Goal: Transaction & Acquisition: Purchase product/service

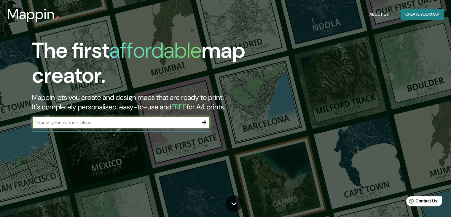
click at [402, 17] on button "Create your map" at bounding box center [422, 14] width 43 height 11
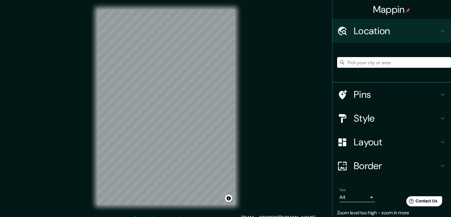
click at [274, 147] on div "Mappin Location Pins Style Layout Border Choose a border. Hint : you can make l…" at bounding box center [225, 111] width 451 height 223
click at [279, 99] on div "Mappin Location Pins Style Layout Border Choose a border. Hint : you can make l…" at bounding box center [225, 111] width 451 height 223
drag, startPoint x: 176, startPoint y: 127, endPoint x: 174, endPoint y: 124, distance: 4.0
click at [179, 123] on div at bounding box center [181, 120] width 5 height 5
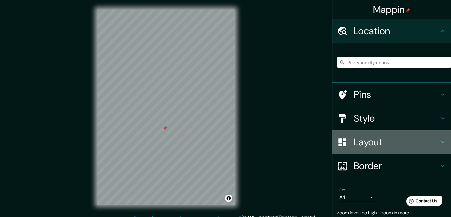
click at [418, 147] on h4 "Layout" at bounding box center [396, 142] width 85 height 12
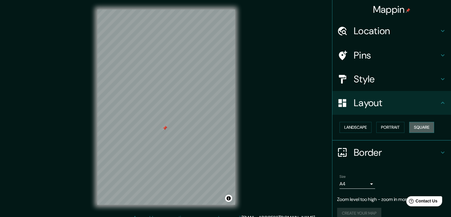
click at [409, 126] on button "Square" at bounding box center [421, 127] width 25 height 11
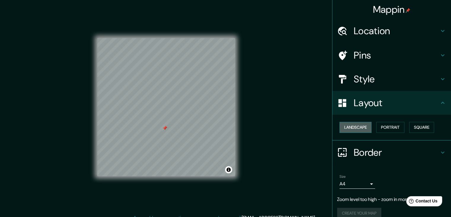
click at [351, 131] on button "Landscape" at bounding box center [356, 127] width 32 height 11
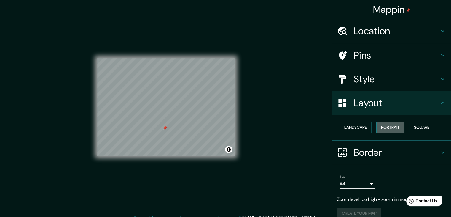
click at [383, 128] on button "Portrait" at bounding box center [391, 127] width 28 height 11
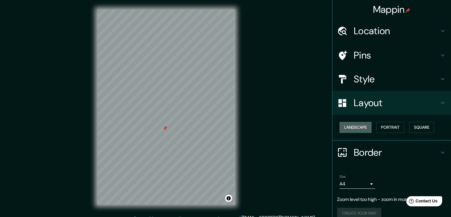
click at [353, 128] on button "Landscape" at bounding box center [356, 127] width 32 height 11
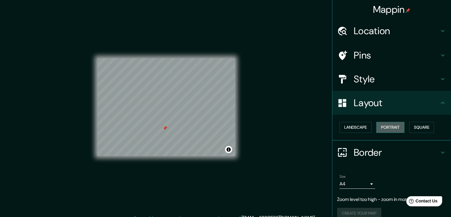
click at [382, 128] on button "Portrait" at bounding box center [391, 127] width 28 height 11
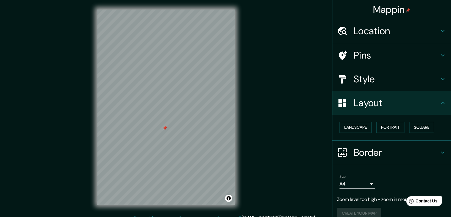
click at [417, 120] on div "Landscape [GEOGRAPHIC_DATA]" at bounding box center [394, 127] width 114 height 16
click at [414, 127] on button "Square" at bounding box center [421, 127] width 25 height 11
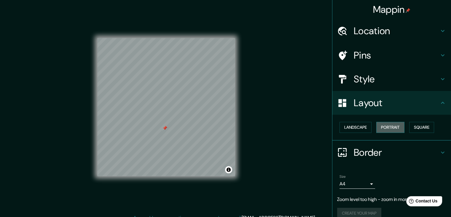
click at [391, 128] on button "Portrait" at bounding box center [391, 127] width 28 height 11
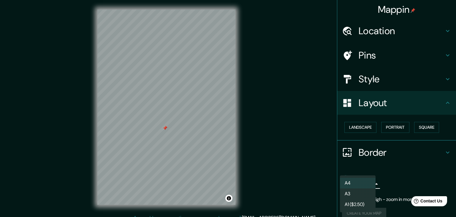
click at [355, 185] on body "Mappin Location Pins Style Layout Landscape Portrait Square Border Choose a bor…" at bounding box center [228, 108] width 456 height 217
click at [355, 193] on li "A3" at bounding box center [358, 193] width 36 height 11
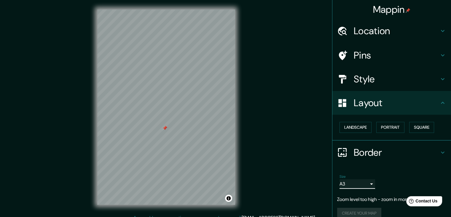
scroll to position [8, 0]
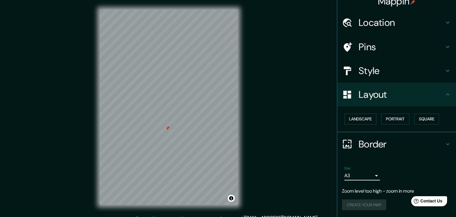
click at [346, 175] on body "Mappin Location Pins Style Layout Landscape Portrait Square Border Choose a bor…" at bounding box center [228, 108] width 456 height 217
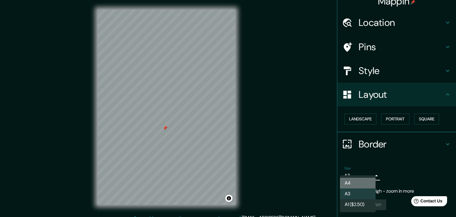
click at [348, 188] on li "A4" at bounding box center [358, 182] width 36 height 11
type input "single"
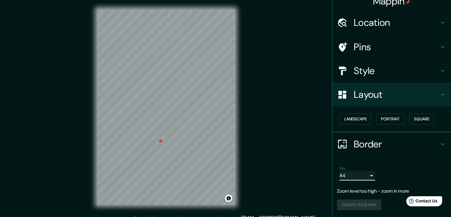
drag, startPoint x: 164, startPoint y: 128, endPoint x: 160, endPoint y: 141, distance: 12.8
click at [160, 141] on div at bounding box center [160, 141] width 5 height 5
click at [160, 141] on div at bounding box center [161, 140] width 5 height 5
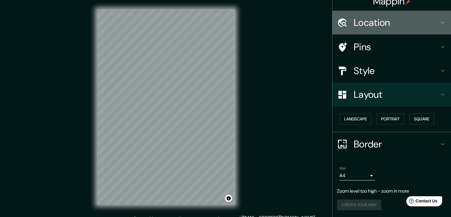
click at [379, 32] on div "Location" at bounding box center [392, 23] width 119 height 24
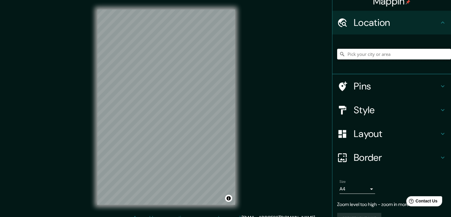
click at [367, 53] on input "Pick your city or area" at bounding box center [394, 54] width 114 height 11
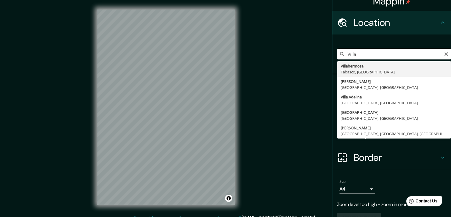
type input "Villahermosa, [GEOGRAPHIC_DATA], [GEOGRAPHIC_DATA]"
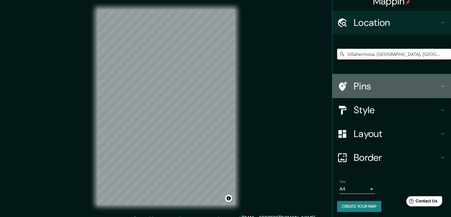
click at [358, 89] on h4 "Pins" at bounding box center [396, 86] width 85 height 12
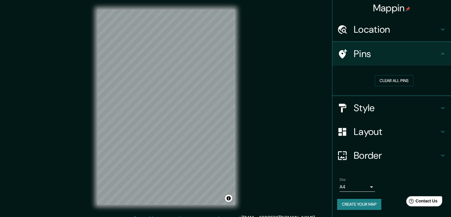
scroll to position [1, 0]
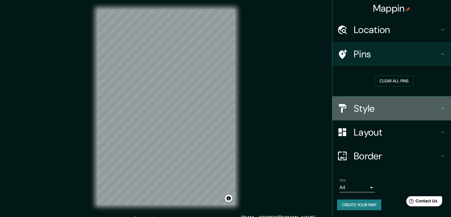
click at [357, 103] on h4 "Style" at bounding box center [396, 108] width 85 height 12
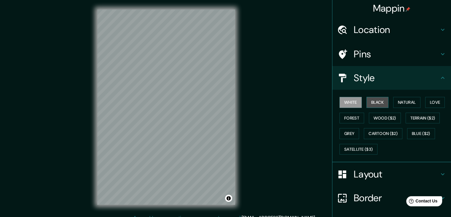
click at [376, 101] on button "Black" at bounding box center [378, 102] width 22 height 11
click at [401, 101] on button "Natural" at bounding box center [406, 102] width 27 height 11
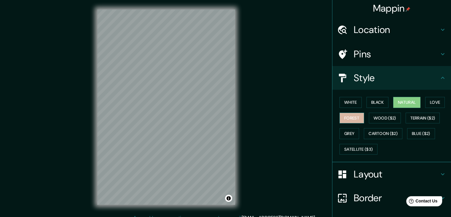
click at [354, 120] on button "Forest" at bounding box center [352, 117] width 25 height 11
click at [443, 100] on div "White Black Natural Love Forest Wood ($2) Terrain ($2) Grey Cartoon ($2) Blue (…" at bounding box center [394, 125] width 114 height 62
click at [432, 102] on button "Love" at bounding box center [435, 102] width 20 height 11
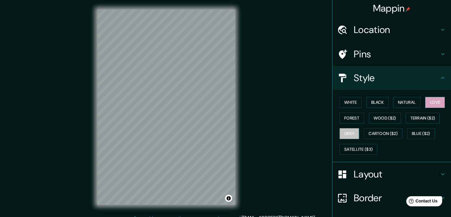
click at [351, 133] on button "Grey" at bounding box center [350, 133] width 20 height 11
click at [351, 147] on button "Satellite ($3)" at bounding box center [359, 149] width 38 height 11
click at [377, 125] on div "White Black Natural Love Forest Wood ($2) Terrain ($2) Grey Cartoon ($2) Blue (…" at bounding box center [394, 125] width 114 height 62
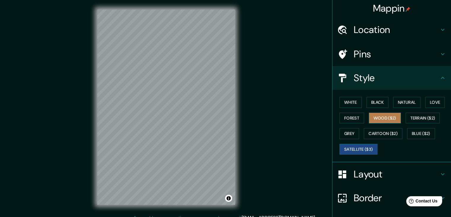
click at [378, 120] on button "Wood ($2)" at bounding box center [385, 117] width 32 height 11
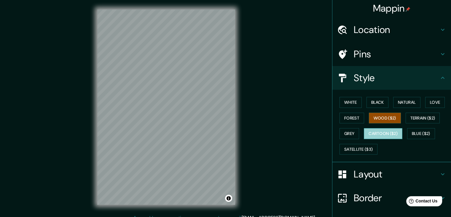
click at [377, 135] on button "Cartoon ($2)" at bounding box center [383, 133] width 39 height 11
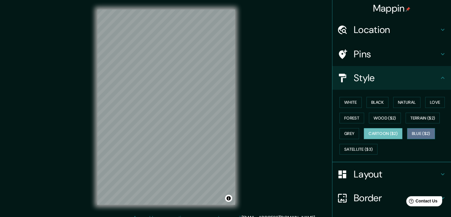
click at [410, 130] on button "Blue ($2)" at bounding box center [421, 133] width 28 height 11
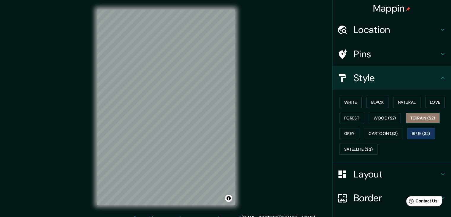
click at [411, 114] on button "Terrain ($2)" at bounding box center [423, 117] width 34 height 11
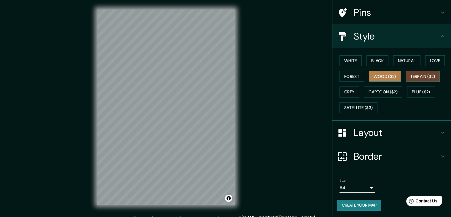
click at [389, 73] on button "Wood ($2)" at bounding box center [385, 76] width 32 height 11
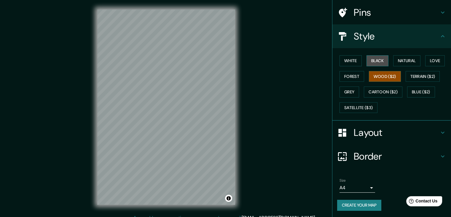
click at [375, 60] on button "Black" at bounding box center [378, 60] width 22 height 11
drag, startPoint x: 273, startPoint y: 50, endPoint x: 373, endPoint y: 73, distance: 102.4
click at [373, 73] on button "Wood ($2)" at bounding box center [385, 76] width 32 height 11
click at [351, 64] on button "White" at bounding box center [351, 60] width 22 height 11
click at [369, 60] on button "Black" at bounding box center [378, 60] width 22 height 11
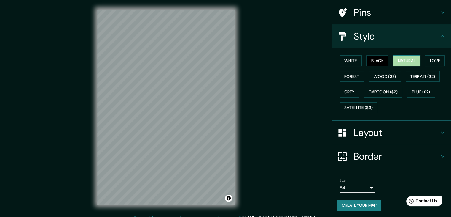
click at [398, 64] on button "Natural" at bounding box center [406, 60] width 27 height 11
click at [436, 63] on button "Love" at bounding box center [435, 60] width 20 height 11
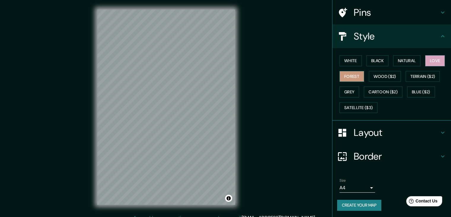
click at [344, 81] on button "Forest" at bounding box center [352, 76] width 25 height 11
click at [373, 79] on button "Wood ($2)" at bounding box center [385, 76] width 32 height 11
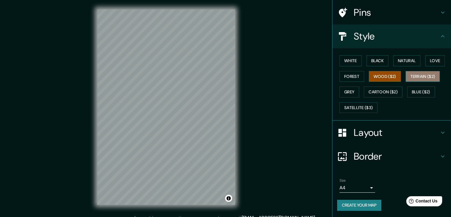
click at [418, 73] on button "Terrain ($2)" at bounding box center [423, 76] width 34 height 11
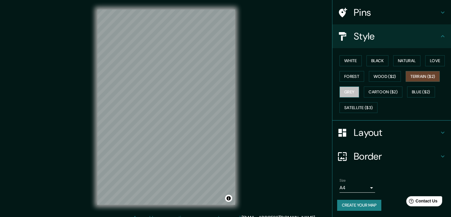
click at [344, 92] on button "Grey" at bounding box center [350, 91] width 20 height 11
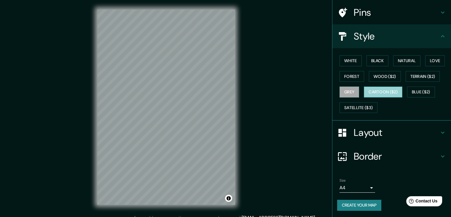
click at [378, 89] on button "Cartoon ($2)" at bounding box center [383, 91] width 39 height 11
click at [413, 93] on button "Blue ($2)" at bounding box center [421, 91] width 28 height 11
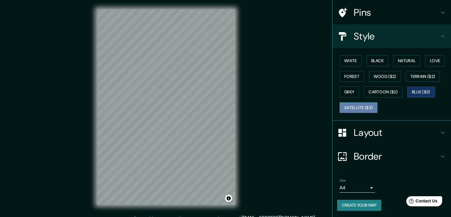
click at [359, 103] on button "Satellite ($3)" at bounding box center [359, 107] width 38 height 11
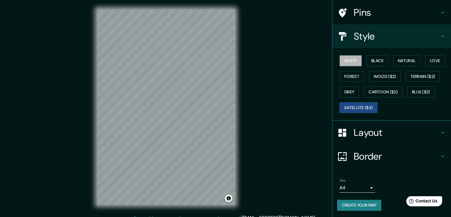
click at [352, 61] on button "White" at bounding box center [351, 60] width 22 height 11
click at [347, 92] on button "Grey" at bounding box center [350, 91] width 20 height 11
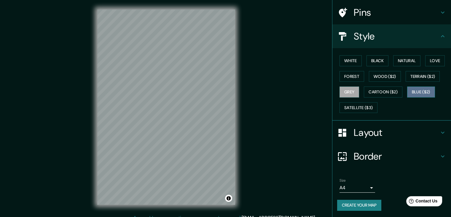
click at [413, 90] on button "Blue ($2)" at bounding box center [421, 91] width 28 height 11
drag, startPoint x: 90, startPoint y: 90, endPoint x: 180, endPoint y: 99, distance: 91.0
click at [180, 99] on div at bounding box center [180, 99] width 5 height 5
